Goal: Navigation & Orientation: Find specific page/section

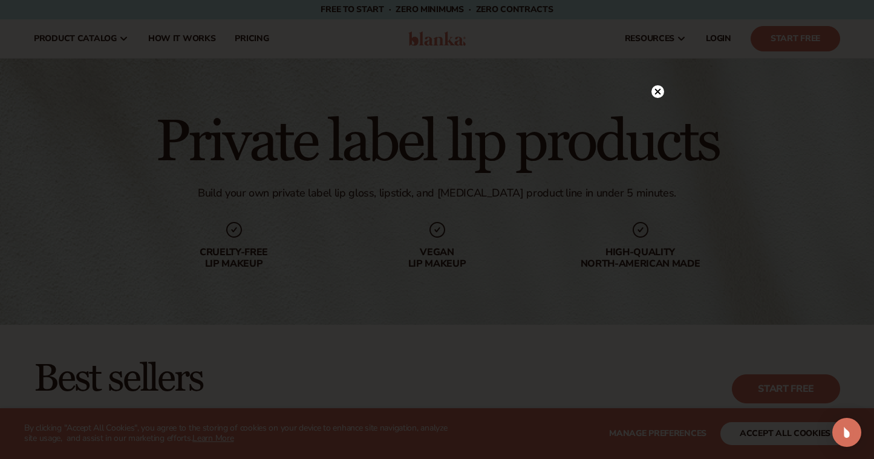
click at [660, 90] on icon at bounding box center [658, 92] width 6 height 6
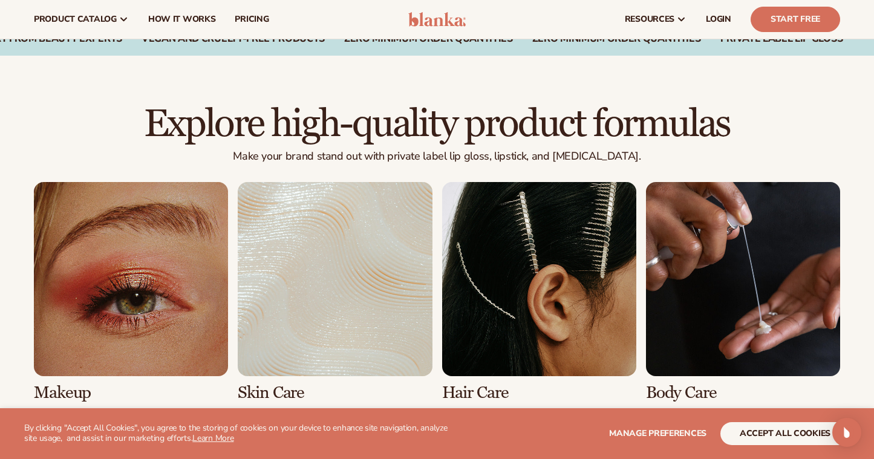
scroll to position [728, 0]
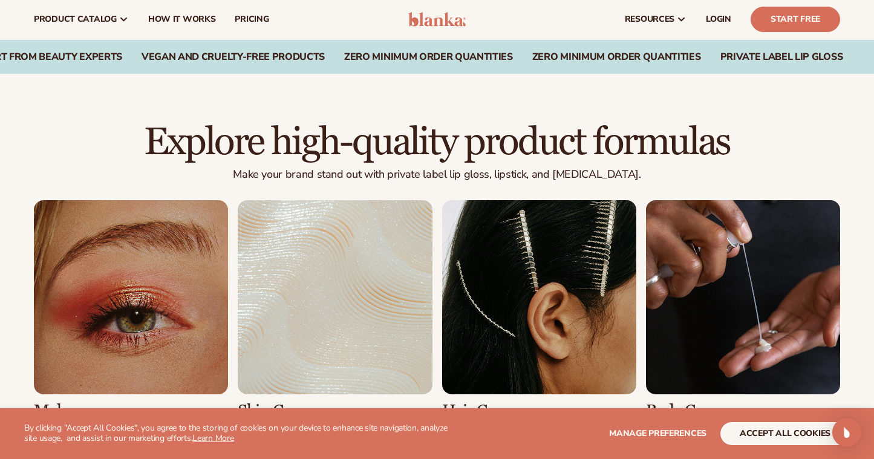
click at [171, 281] on link "1 / 8" at bounding box center [131, 310] width 194 height 220
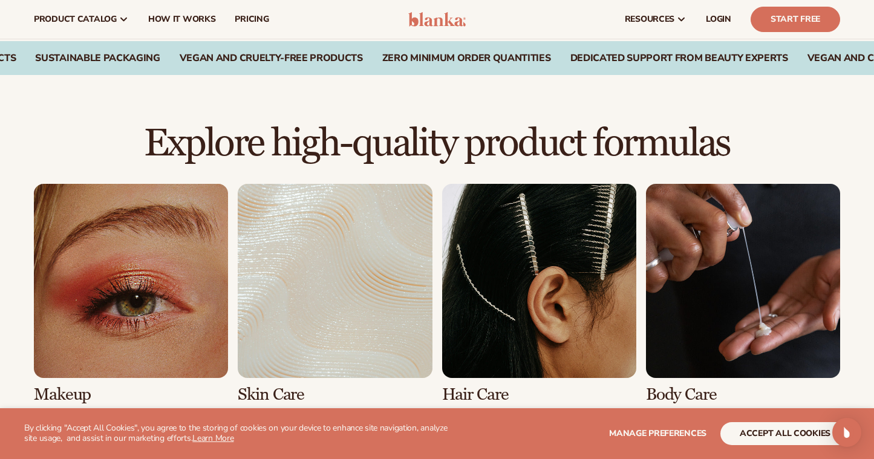
scroll to position [703, 0]
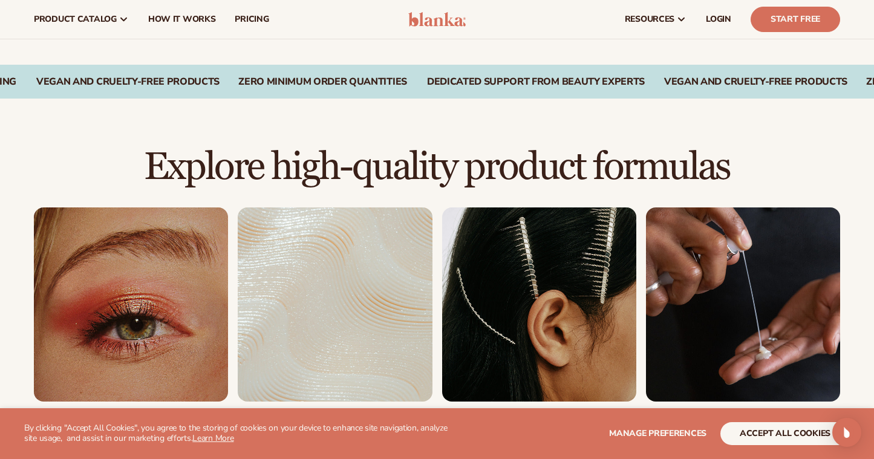
click at [170, 286] on link "1 / 8" at bounding box center [131, 318] width 194 height 220
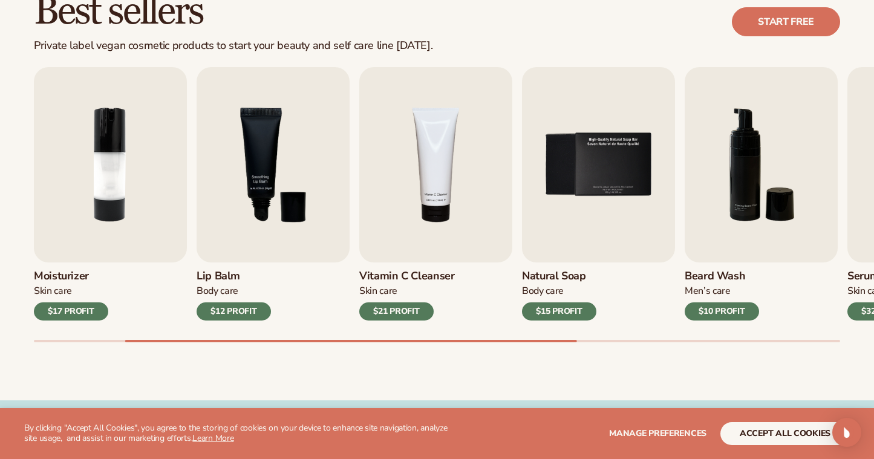
scroll to position [376, 0]
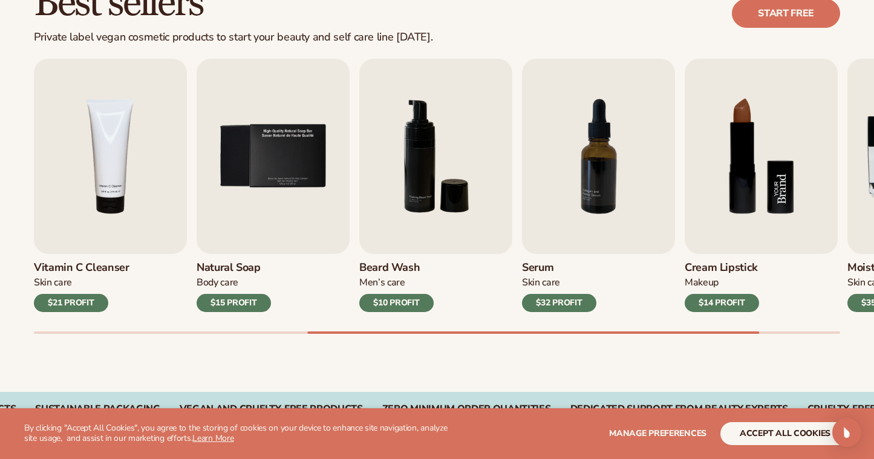
click at [744, 219] on img "8 / 9" at bounding box center [761, 156] width 153 height 195
click at [753, 169] on img "8 / 9" at bounding box center [761, 156] width 153 height 195
